Goal: Task Accomplishment & Management: Use online tool/utility

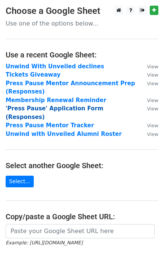
click at [81, 109] on strong "'Press Pause' Application Form (Responses)" at bounding box center [55, 112] width 98 height 15
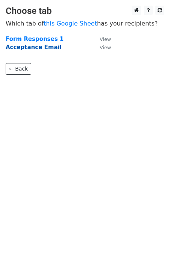
click at [43, 47] on strong "Acceptance Email" at bounding box center [34, 47] width 56 height 7
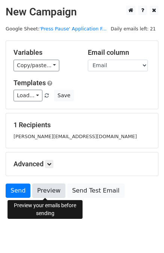
click at [49, 191] on link "Preview" at bounding box center [48, 190] width 33 height 14
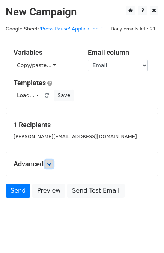
click at [50, 166] on icon at bounding box center [49, 164] width 5 height 5
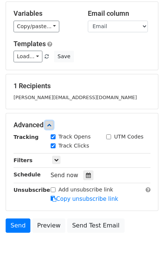
scroll to position [40, 0]
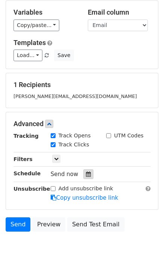
click at [88, 172] on div at bounding box center [88, 174] width 10 height 10
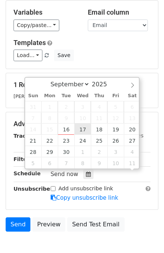
scroll to position [0, 0]
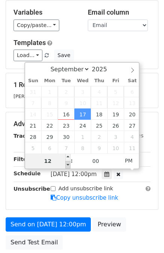
type input "[DATE] 11:00"
type input "11"
click at [66, 165] on span at bounding box center [67, 165] width 5 height 8
type input "[DATE] 10:00"
type input "10"
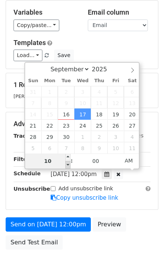
click at [66, 165] on span at bounding box center [67, 165] width 5 height 8
type input "[DATE] 09:00"
type input "09"
click at [66, 165] on span at bounding box center [67, 165] width 5 height 8
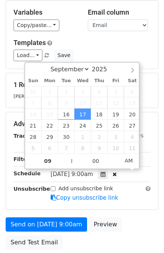
click at [68, 171] on span "[DATE] 9:00am" at bounding box center [72, 174] width 42 height 7
type input "[DATE] 08:00"
type input "08"
click at [68, 166] on span at bounding box center [67, 165] width 5 height 8
click at [5, 176] on main "New Campaign Daily emails left: 21 Google Sheet: 'Press Pause' Application F...…" at bounding box center [82, 109] width 164 height 288
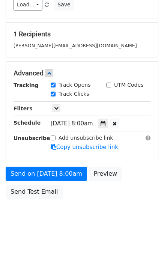
scroll to position [100, 0]
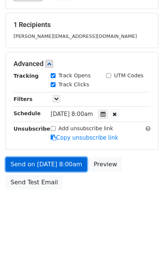
click at [56, 164] on link "Send on [DATE] 8:00am" at bounding box center [46, 164] width 81 height 14
